Goal: Task Accomplishment & Management: Complete application form

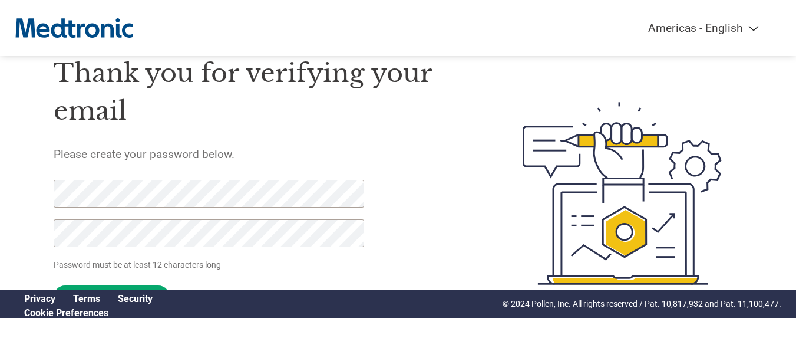
scroll to position [47, 0]
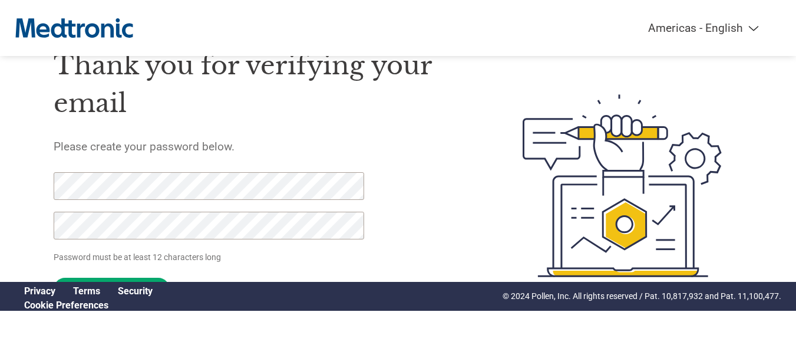
click at [429, 239] on div "Thank you for verifying your email Please create your password below. Password …" at bounding box center [261, 185] width 414 height 312
click at [412, 237] on div "Thank you for verifying your email Please create your password below. Password …" at bounding box center [261, 185] width 414 height 312
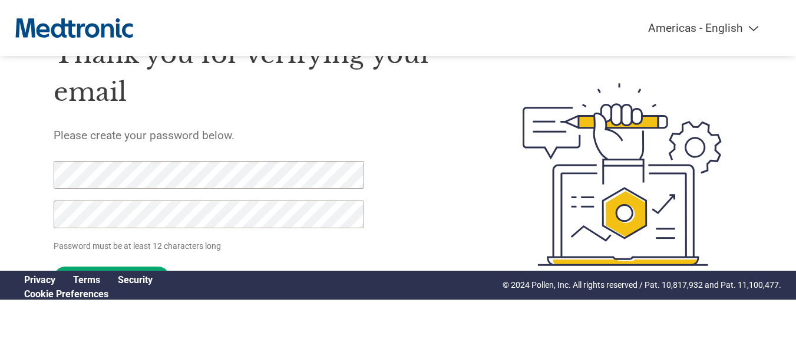
scroll to position [61, 0]
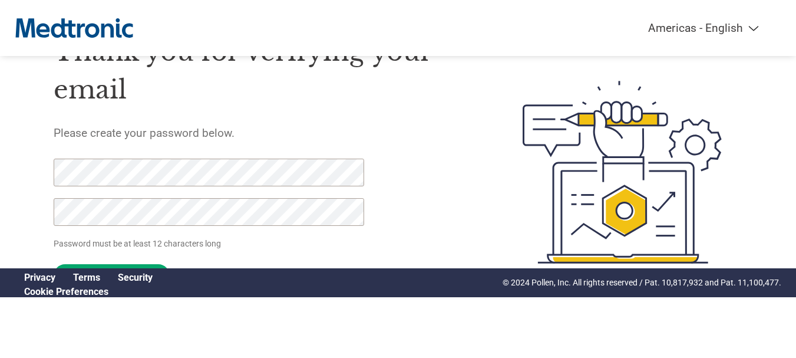
click at [696, 34] on select "Americas - English Américas - Español [GEOGRAPHIC_DATA] - Português [GEOGRAPHIC…" at bounding box center [629, 28] width 273 height 14
select select "es-MX"
click at [571, 21] on select "Americas - English Américas - Español [GEOGRAPHIC_DATA] - Português [GEOGRAPHIC…" at bounding box center [629, 28] width 273 height 14
type input "Configure la contraseña"
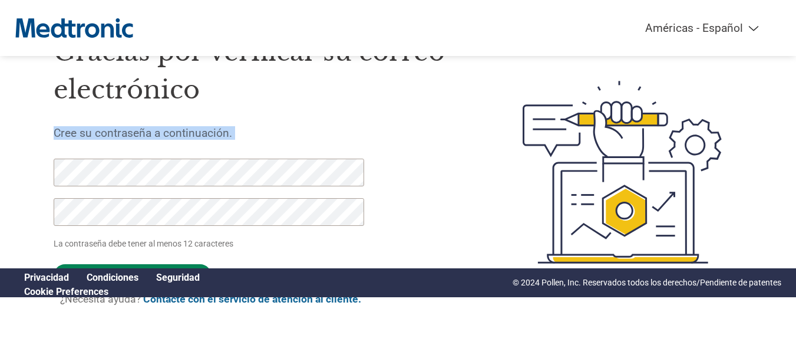
click at [201, 265] on input "Configure la contraseña" at bounding box center [133, 275] width 158 height 23
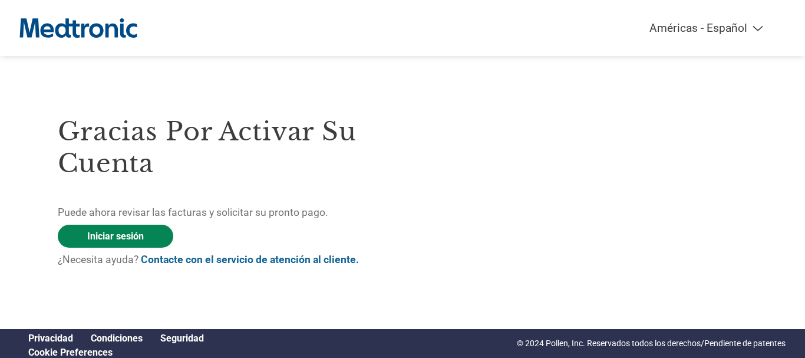
click at [137, 233] on link "Iniciar sesión" at bounding box center [115, 235] width 115 height 23
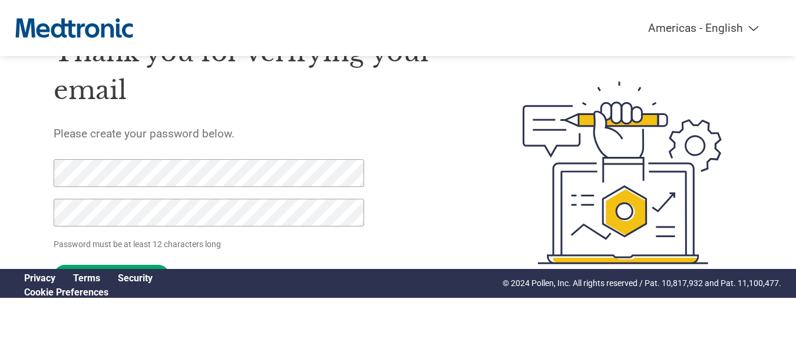
scroll to position [61, 0]
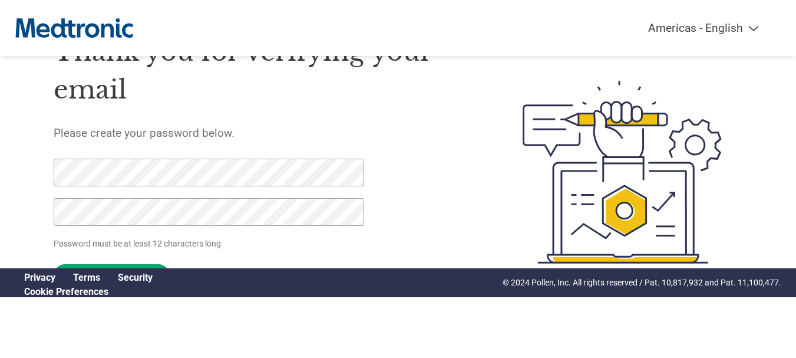
click at [458, 252] on div "Thank you for verifying your email Please create your password below. Password …" at bounding box center [261, 172] width 414 height 312
click at [154, 264] on input "Set Password" at bounding box center [112, 275] width 116 height 23
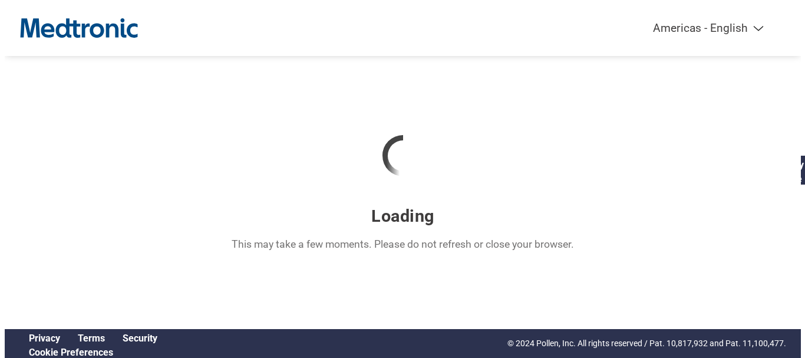
scroll to position [0, 0]
